Goal: Transaction & Acquisition: Purchase product/service

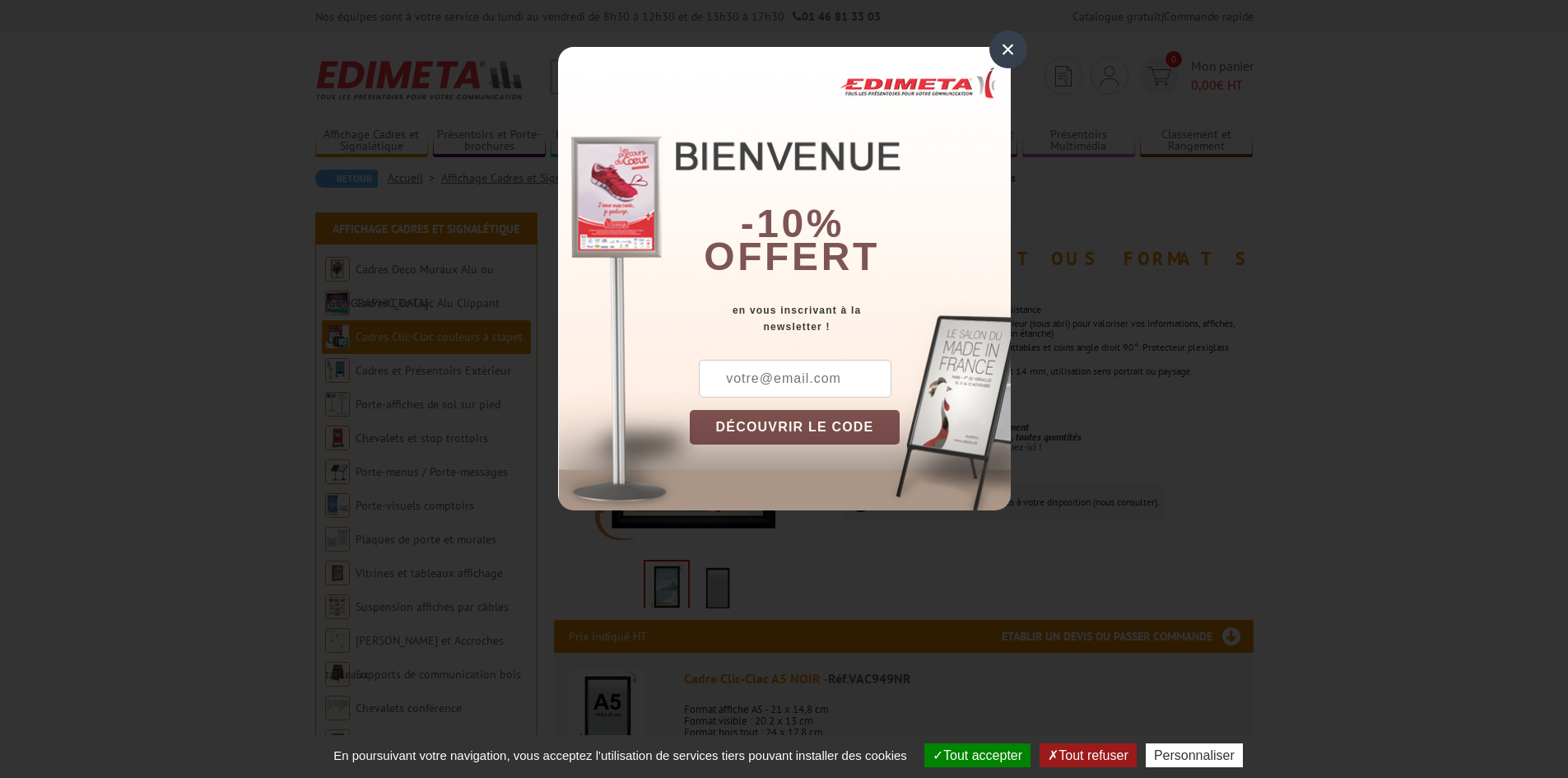
click at [1010, 50] on div "×" at bounding box center [1008, 49] width 37 height 37
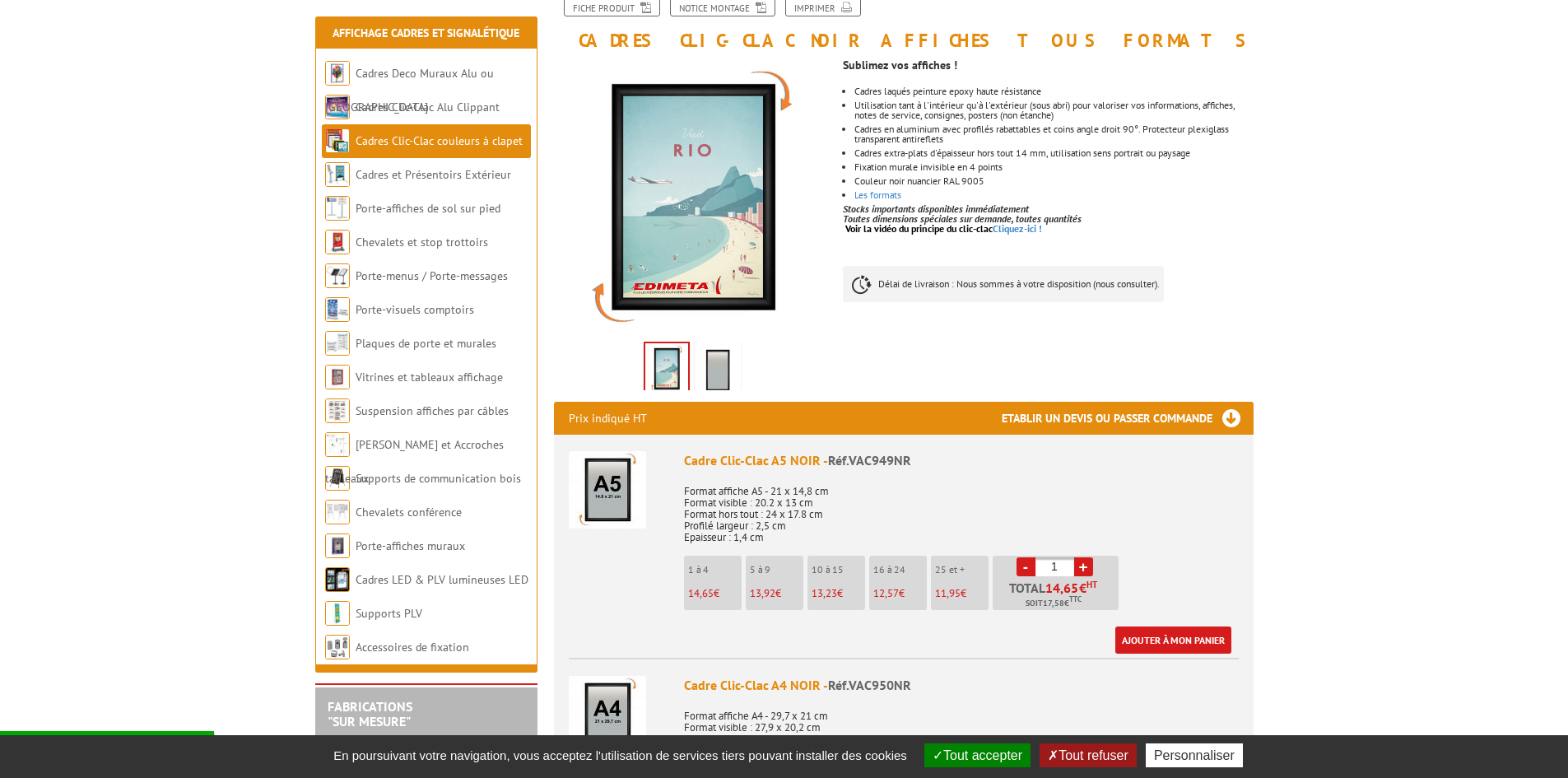
scroll to position [247, 0]
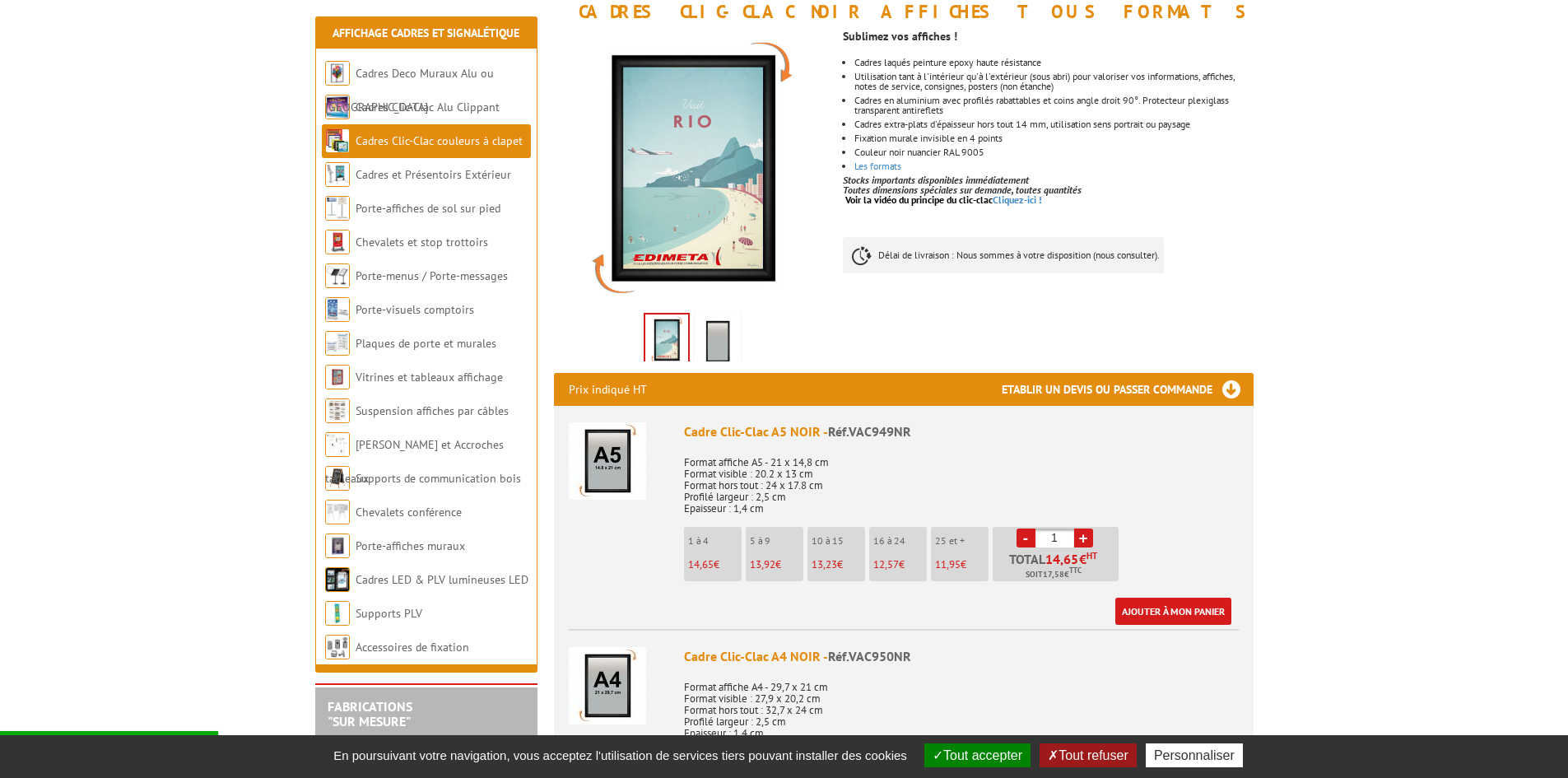
click at [987, 757] on button "Tout accepter" at bounding box center [977, 755] width 107 height 24
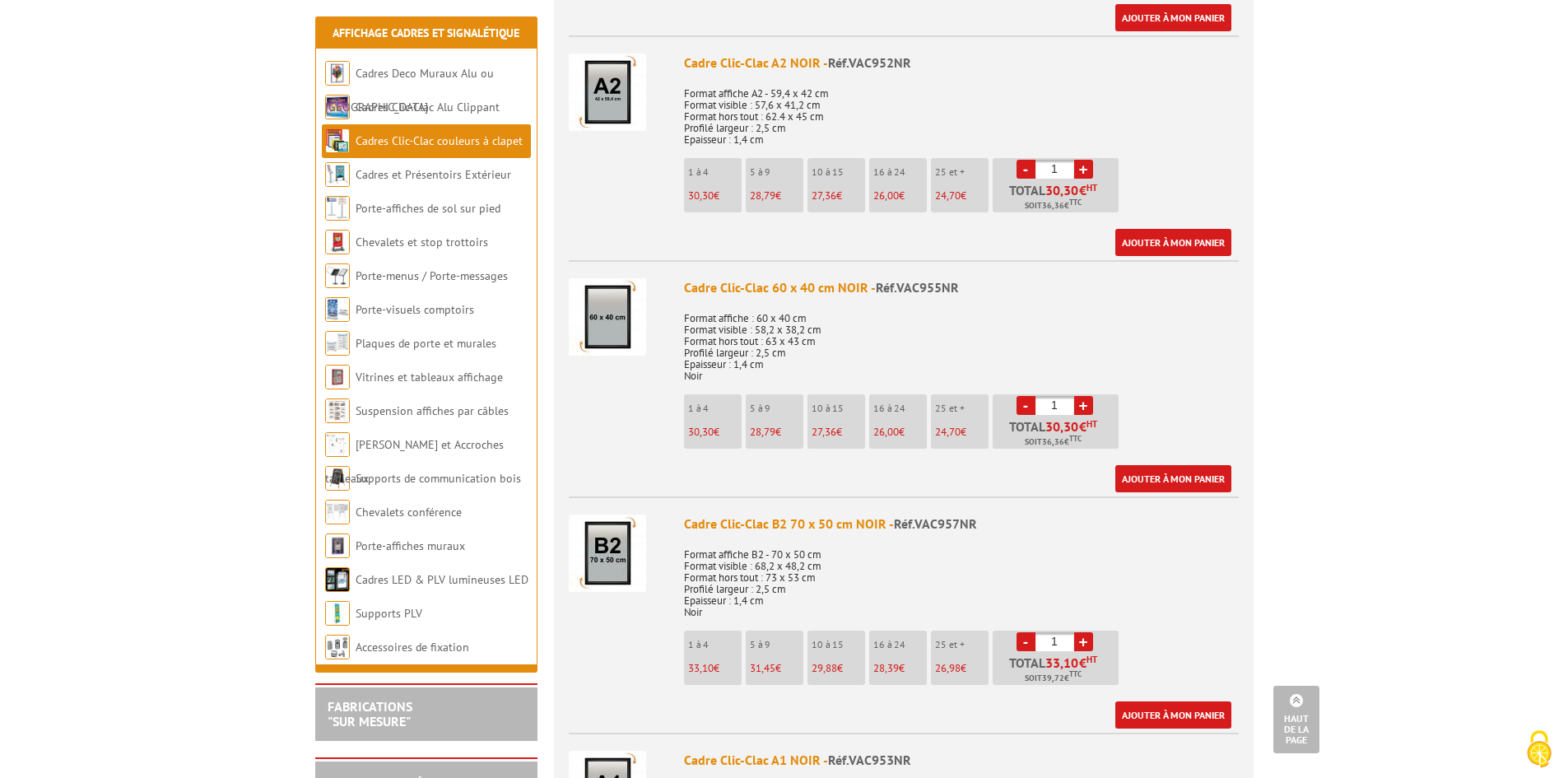
scroll to position [1317, 0]
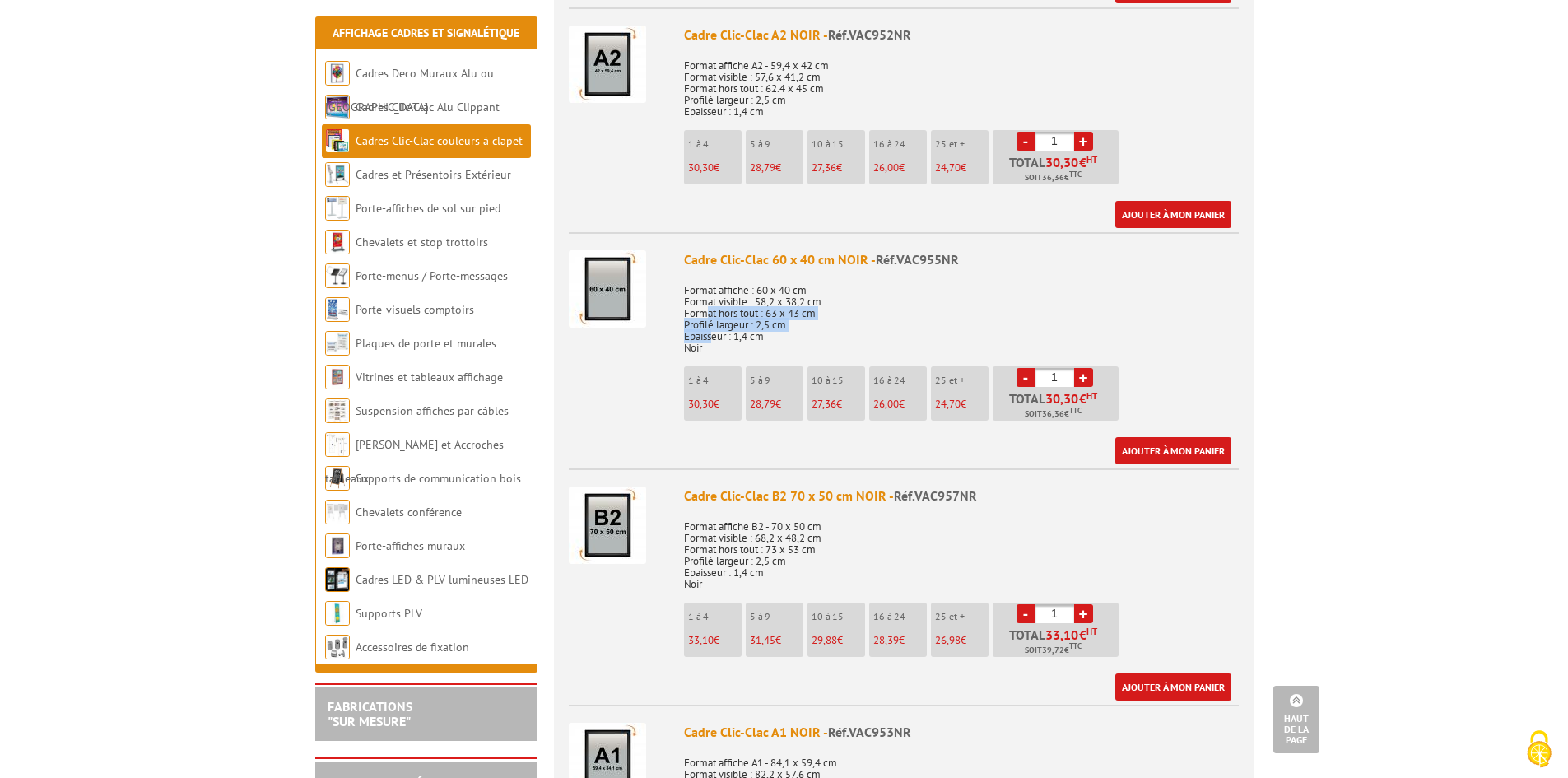
drag, startPoint x: 713, startPoint y: 343, endPoint x: 706, endPoint y: 316, distance: 27.9
click at [706, 316] on p "Format affiche : 60 x 40 cm Format visible : 58,2 x 38,2 cm Format hors tout : …" at bounding box center [961, 314] width 555 height 81
click at [708, 314] on p "Format affiche : 60 x 40 cm Format visible : 58,2 x 38,2 cm Format hors tout : …" at bounding box center [961, 314] width 555 height 81
click at [709, 293] on p "Format affiche : 60 x 40 cm Format visible : 58,2 x 38,2 cm Format hors tout : …" at bounding box center [961, 314] width 555 height 81
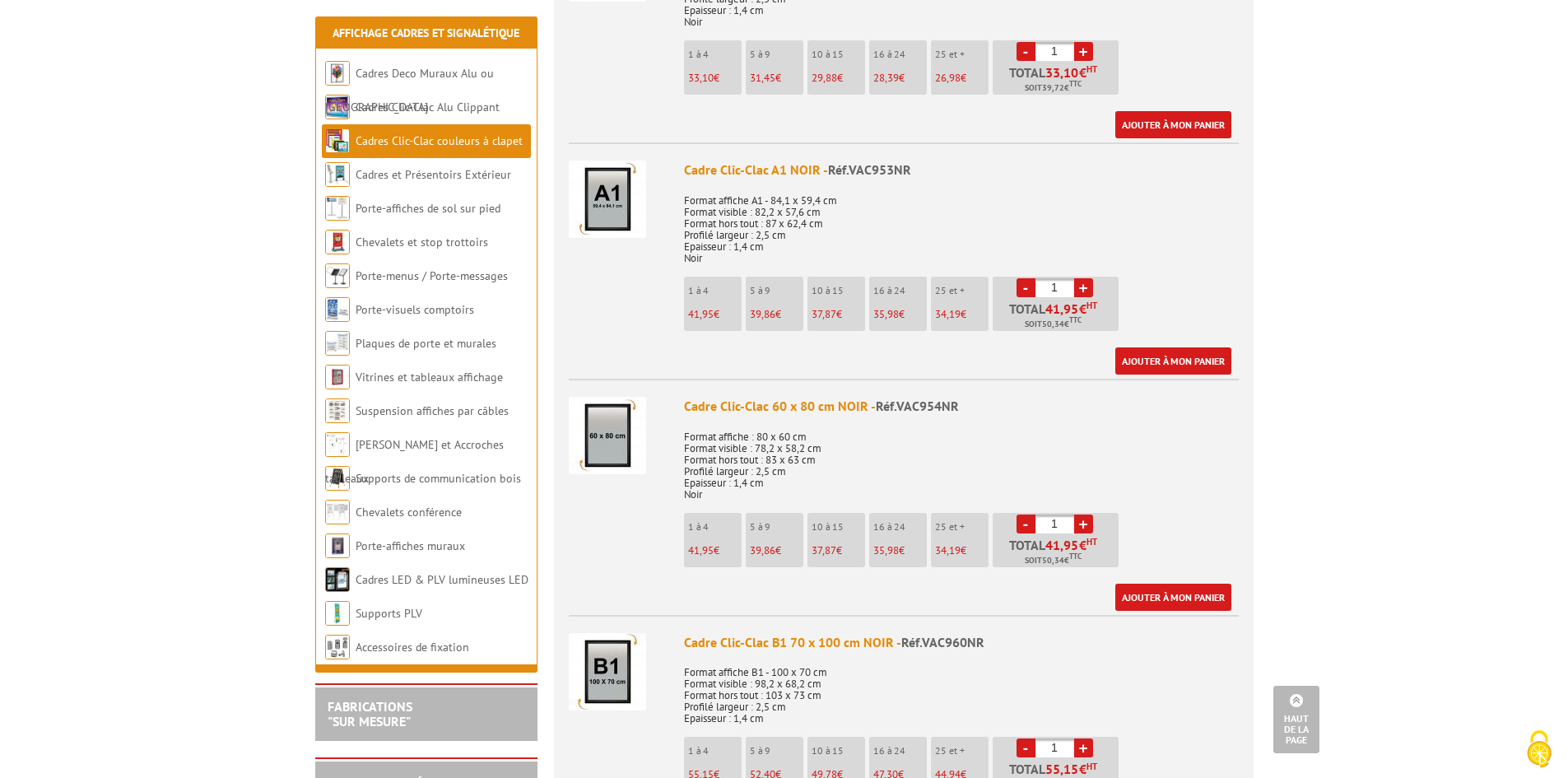
scroll to position [1893, 0]
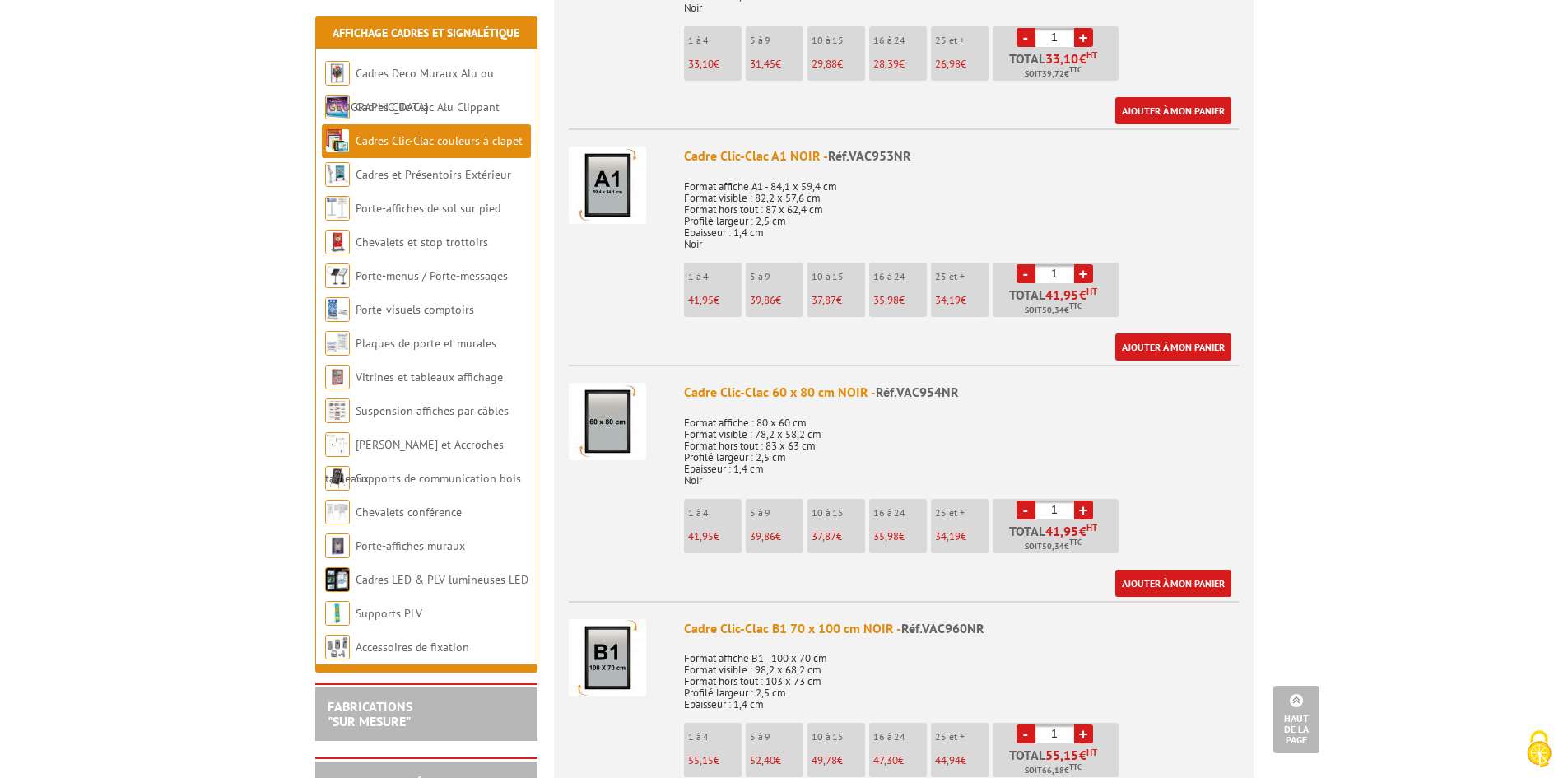
click at [685, 389] on div "Cadre Clic-Clac 60 x 80 cm NOIR - Réf.VAC954NR" at bounding box center [961, 392] width 555 height 19
drag, startPoint x: 685, startPoint y: 389, endPoint x: 800, endPoint y: 386, distance: 115.0
click at [798, 387] on div "Cadre Clic-Clac 60 x 80 cm NOIR - Réf.VAC954NR" at bounding box center [961, 392] width 555 height 19
click at [837, 388] on div "Cadre Clic-Clac 60 x 80 cm NOIR - Réf.VAC954NR" at bounding box center [961, 392] width 555 height 19
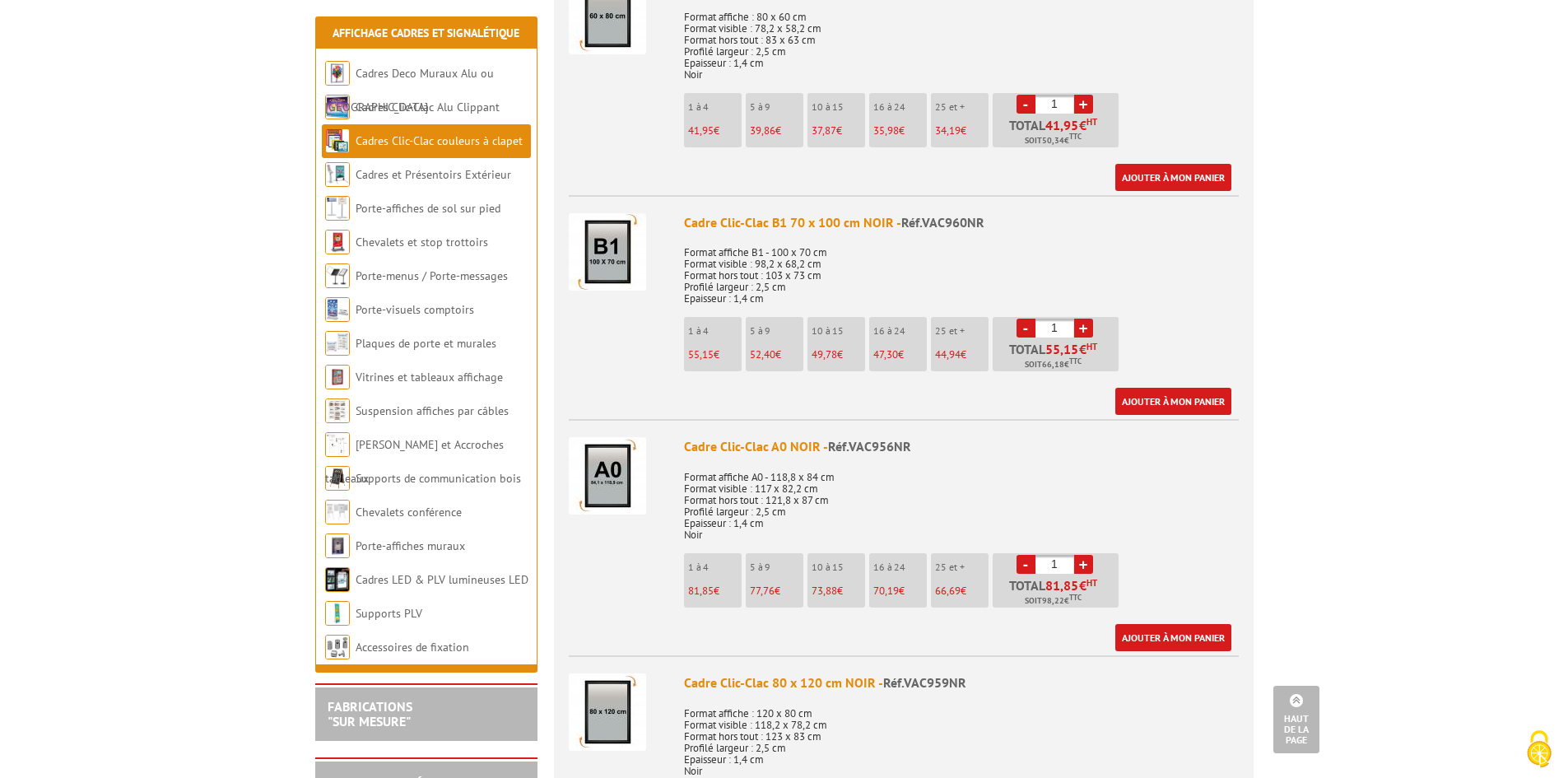
scroll to position [2305, 0]
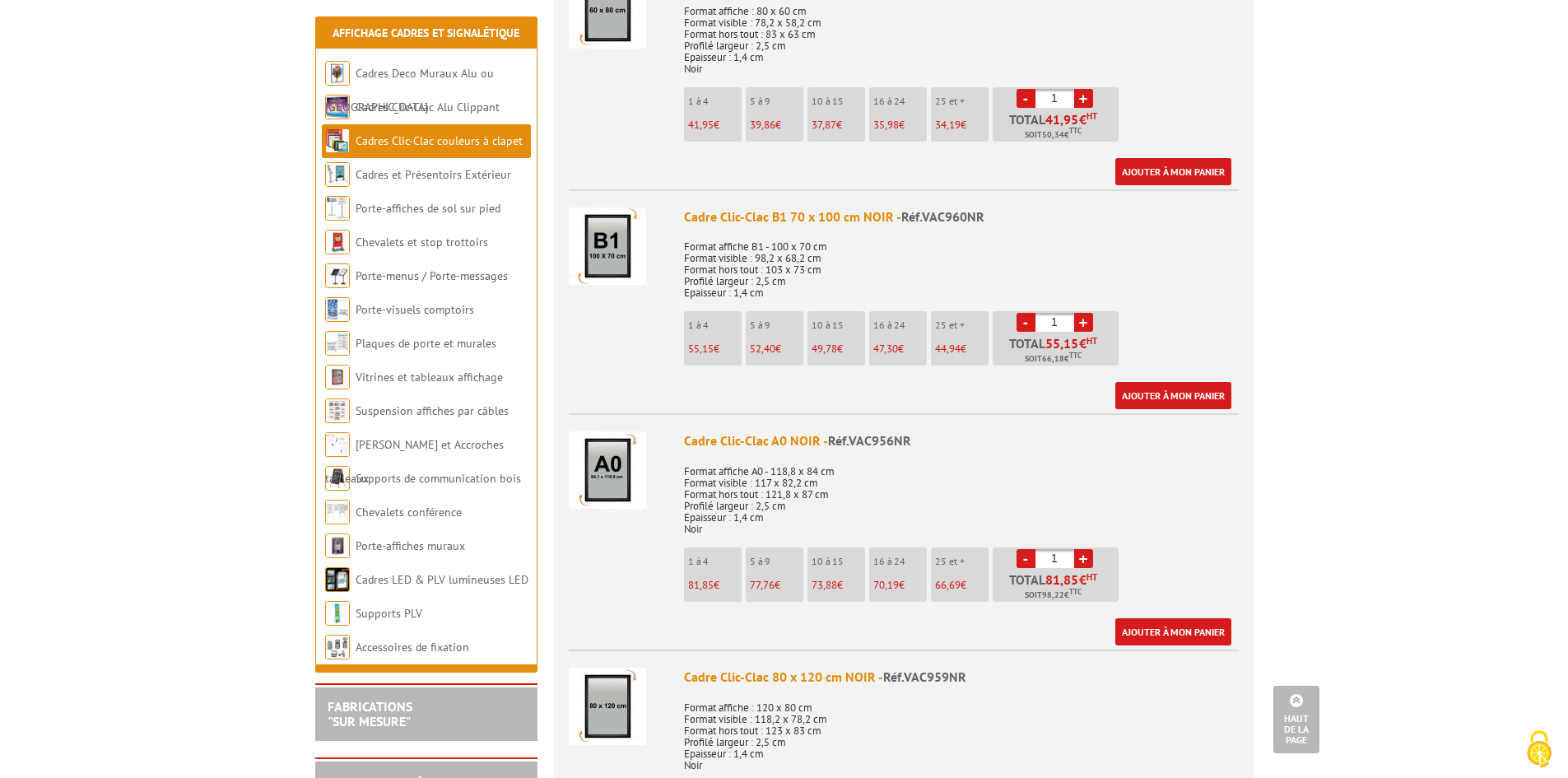
click at [693, 435] on div "Cadre Clic-Clac A0 NOIR - Réf.VAC956NR" at bounding box center [961, 441] width 555 height 19
drag, startPoint x: 693, startPoint y: 435, endPoint x: 844, endPoint y: 441, distance: 151.1
click at [844, 441] on div "Cadre Clic-Clac A0 NOIR - Réf.VAC956NR" at bounding box center [961, 441] width 555 height 19
click at [844, 441] on span "Réf.VAC956NR" at bounding box center [870, 440] width 84 height 16
click at [810, 436] on div "Cadre Clic-Clac A0 NOIR - Réf.VAC956NR" at bounding box center [961, 441] width 555 height 19
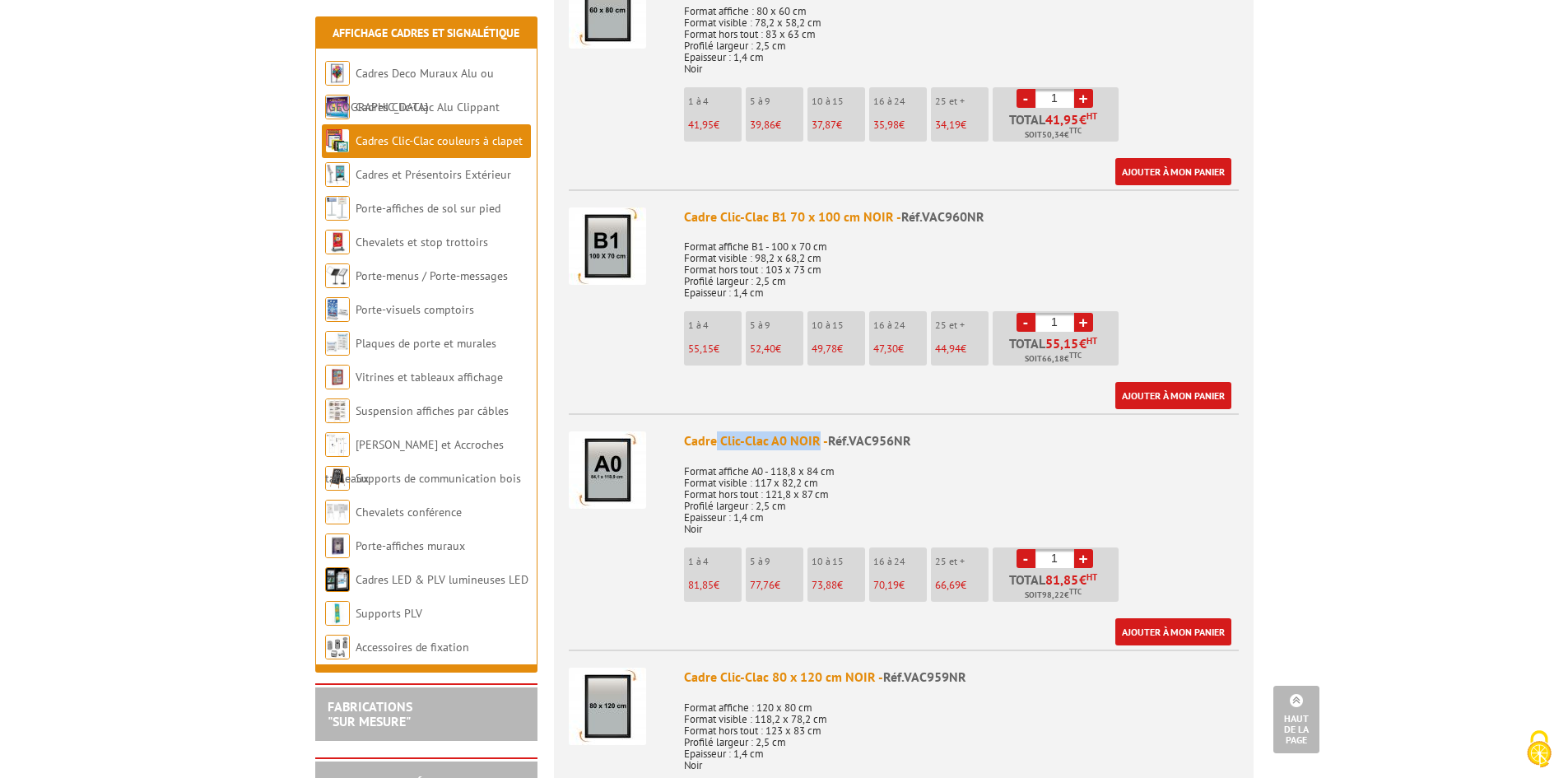
drag, startPoint x: 810, startPoint y: 436, endPoint x: 713, endPoint y: 438, distance: 97.0
click at [713, 438] on div "Cadre Clic-Clac A0 NOIR - Réf.VAC956NR" at bounding box center [961, 441] width 555 height 19
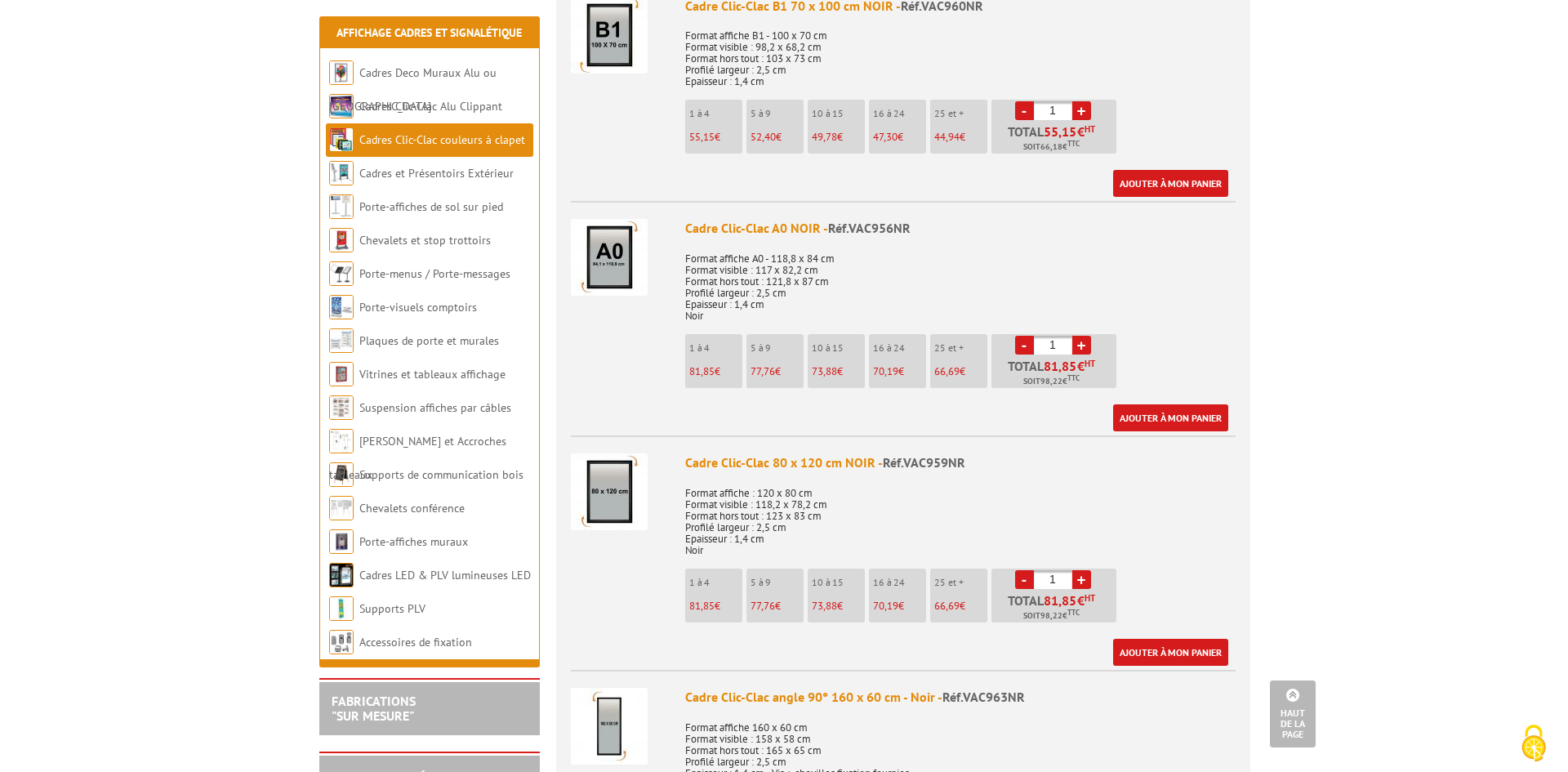
scroll to position [2532, 0]
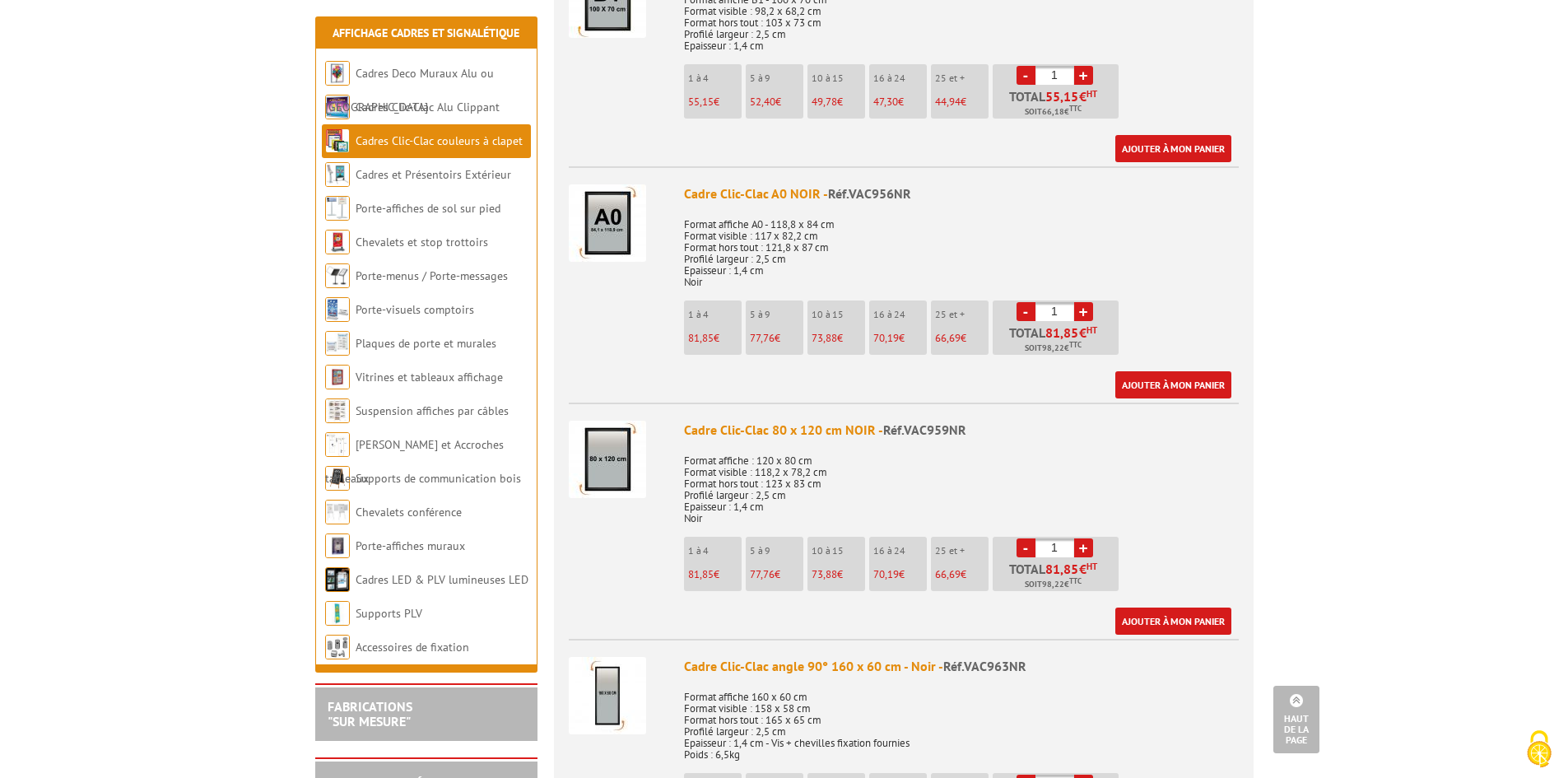
click at [774, 576] on p "77,76 €" at bounding box center [776, 574] width 54 height 12
click at [1083, 549] on link "+" at bounding box center [1084, 548] width 19 height 19
click at [813, 573] on span "73,88" at bounding box center [824, 574] width 26 height 14
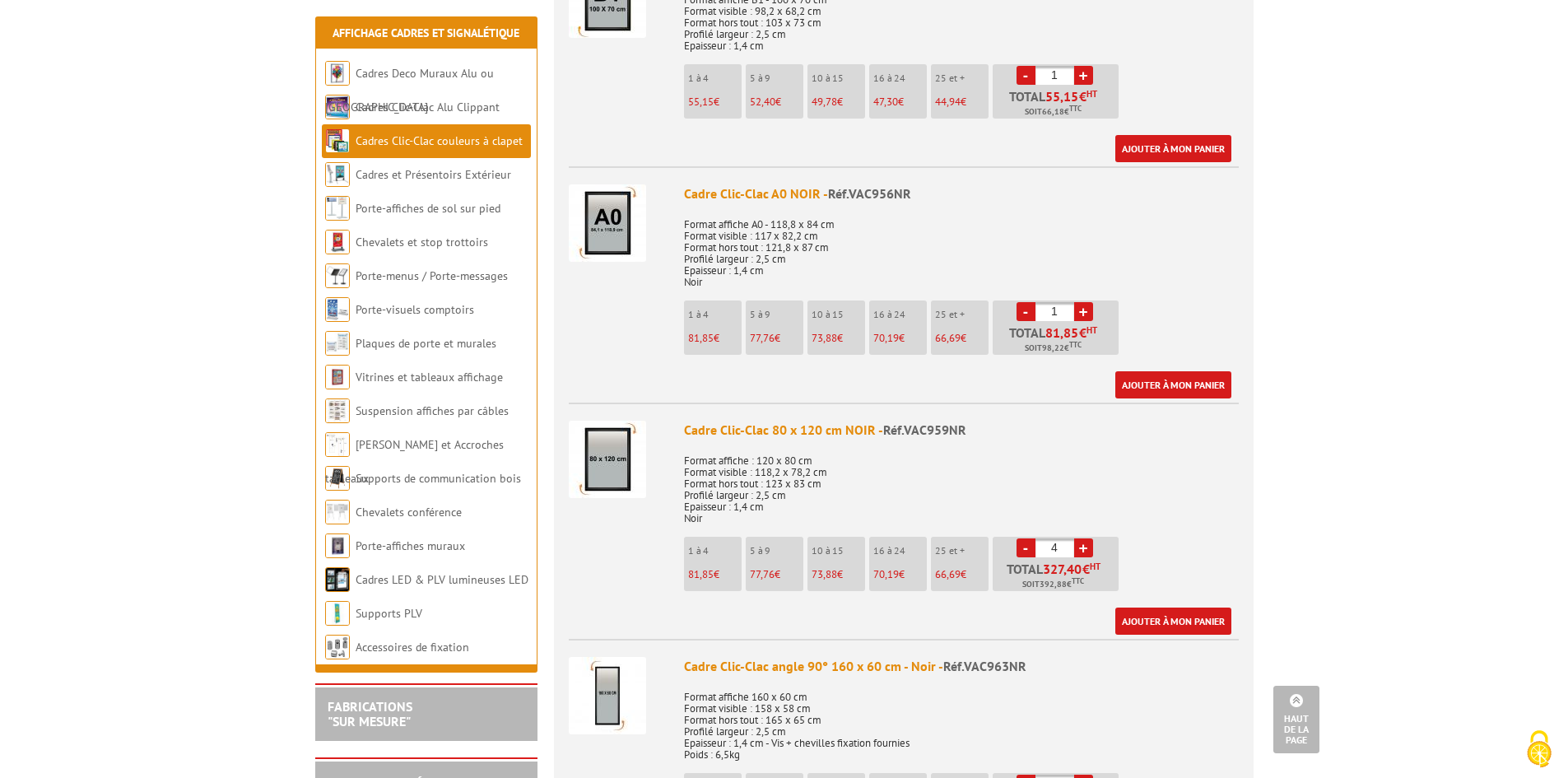
click at [756, 577] on span "77,76" at bounding box center [762, 574] width 25 height 14
click at [761, 555] on p "5 à 9" at bounding box center [776, 550] width 54 height 12
click at [1087, 545] on link "+" at bounding box center [1084, 548] width 19 height 19
click at [1029, 545] on link "-" at bounding box center [1026, 548] width 19 height 19
click at [1085, 547] on link "+" at bounding box center [1084, 548] width 19 height 19
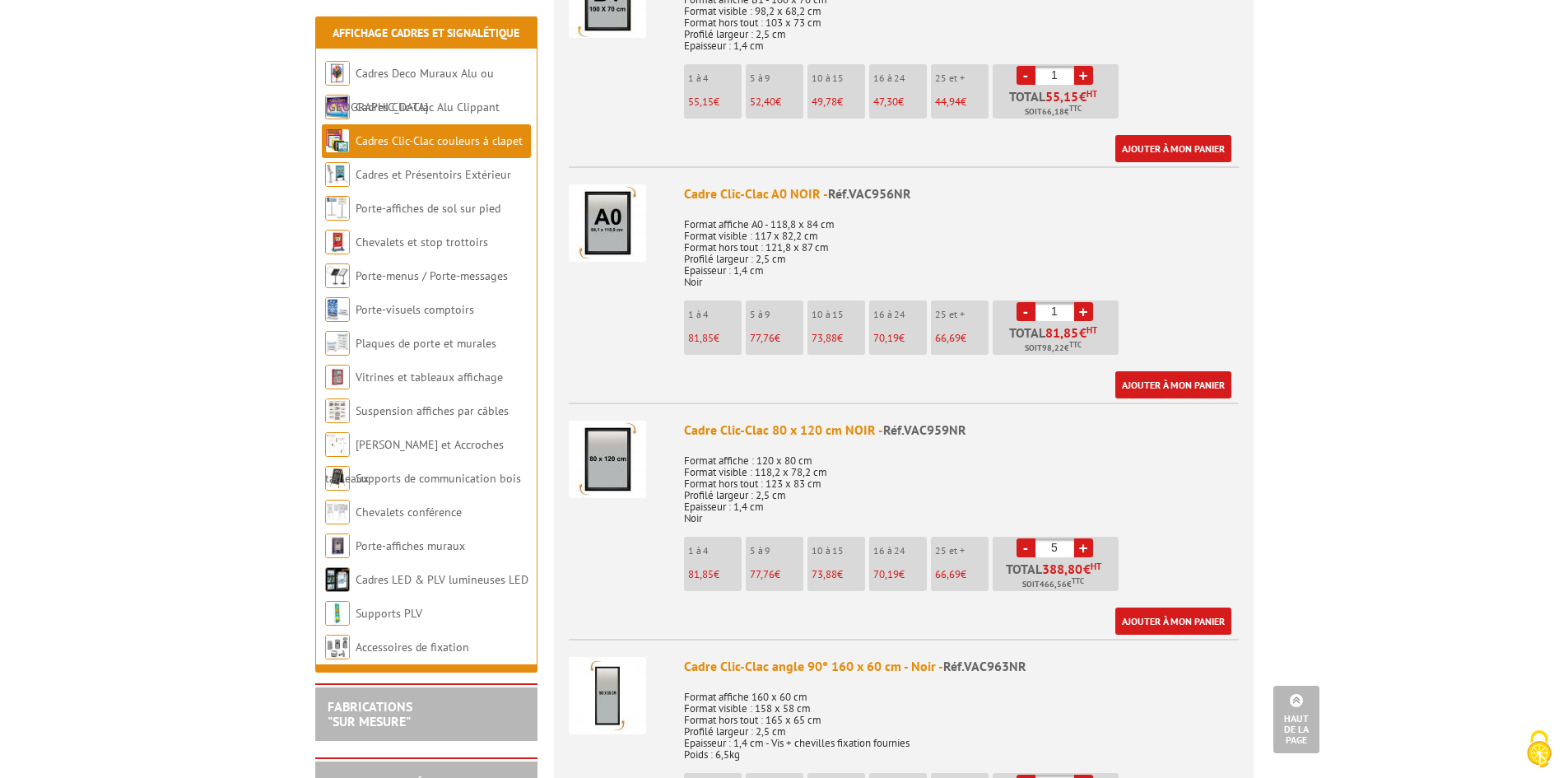
click at [1019, 553] on link "-" at bounding box center [1026, 548] width 19 height 19
type input "4"
click at [1148, 626] on link "Ajouter à mon panier" at bounding box center [1173, 621] width 116 height 27
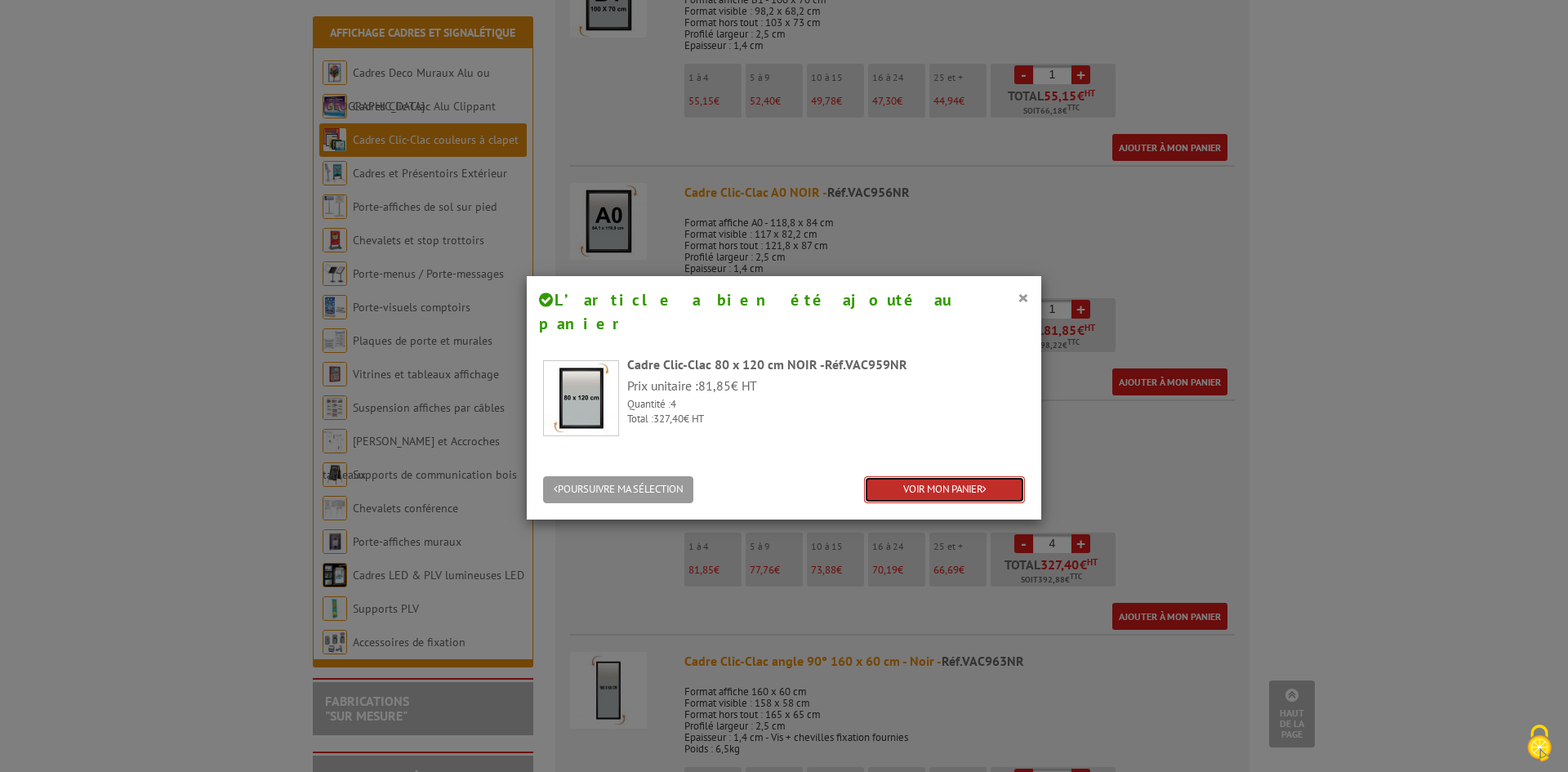
click at [915, 476] on link "VOIR MON PANIER" at bounding box center [944, 490] width 161 height 27
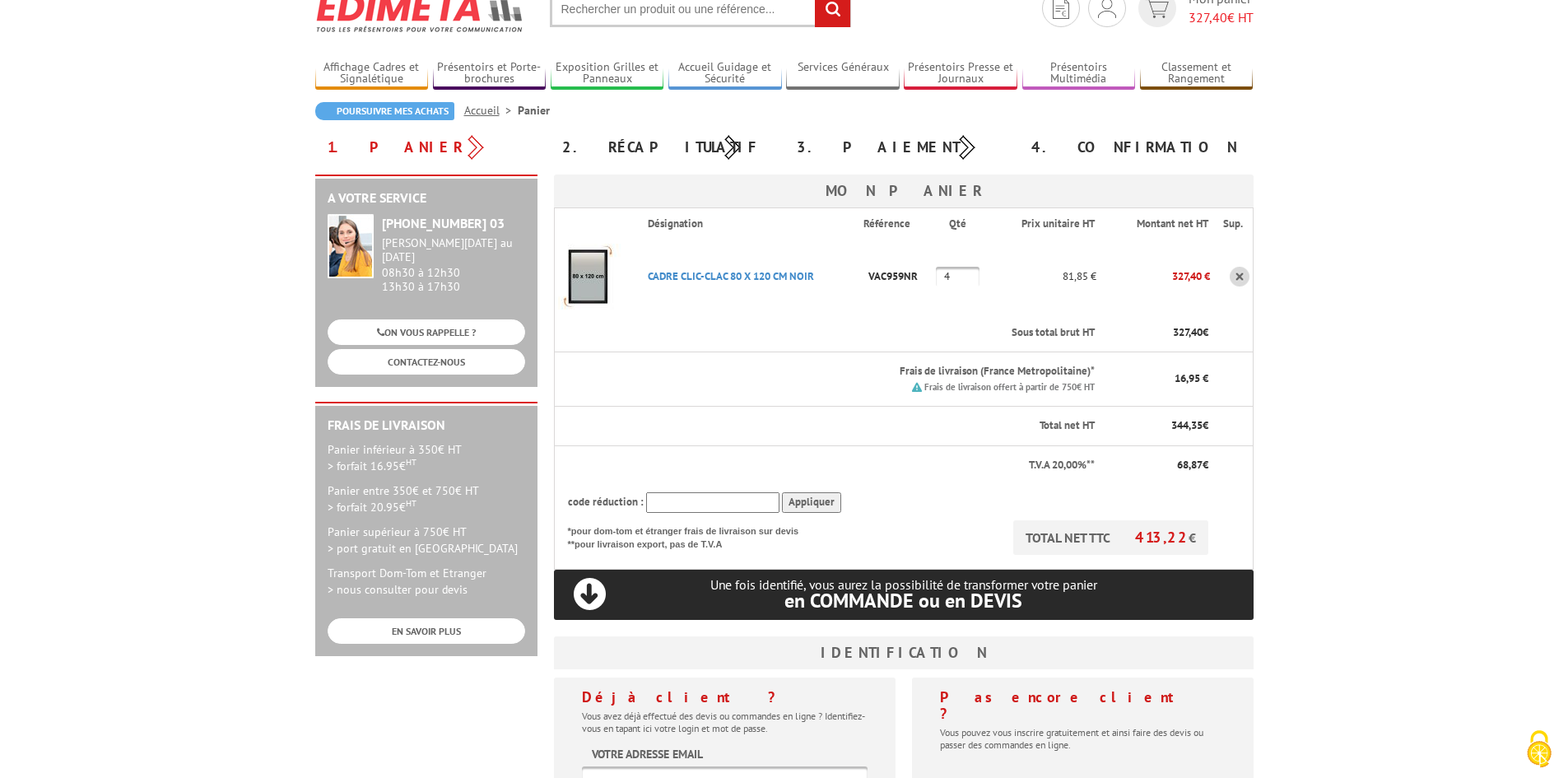
scroll to position [164, 0]
